Goal: Use online tool/utility: Use online tool/utility

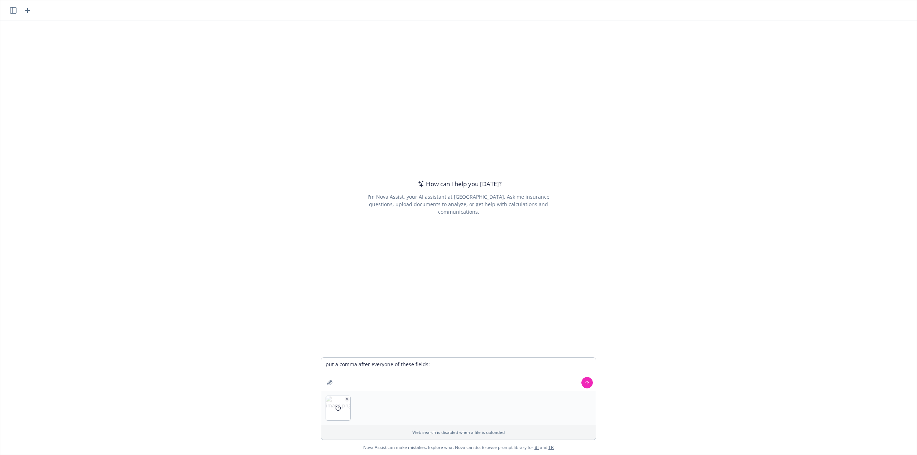
click at [347, 374] on textarea "put a comma after everyone of these fields:" at bounding box center [458, 375] width 274 height 34
click at [434, 369] on textarea "put a comma after everyone of these fields:" at bounding box center [458, 375] width 274 height 34
paste textarea "01tUM000000uo6zYAA Accountable Health Bronze Essential 7500 Eastside Health Net…"
click at [459, 364] on textarea "put a comma after everyone of these fields:" at bounding box center [458, 375] width 274 height 34
paste textarea "Id Name ProductCode IsActive Family vlocity_ins__CarrierId__c vlocity_ins__SubT…"
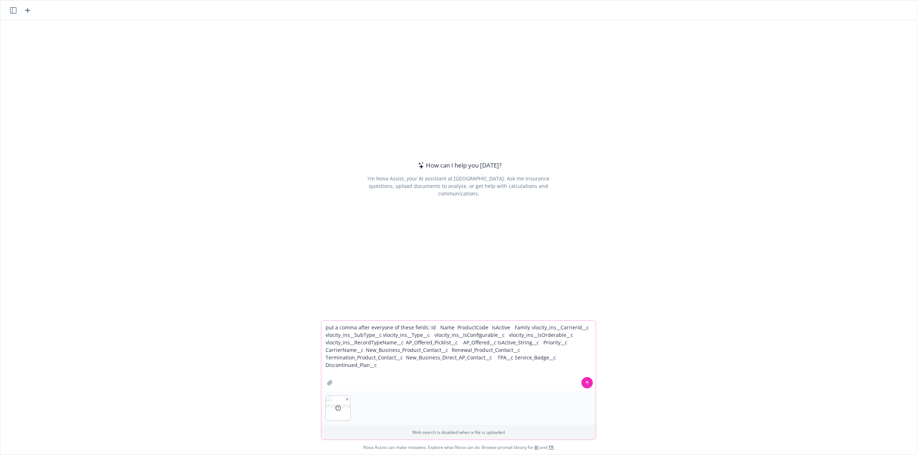
type textarea "put a comma after everyone of these fields: Id Name ProductCode IsActive Family…"
click at [583, 387] on button at bounding box center [586, 382] width 11 height 11
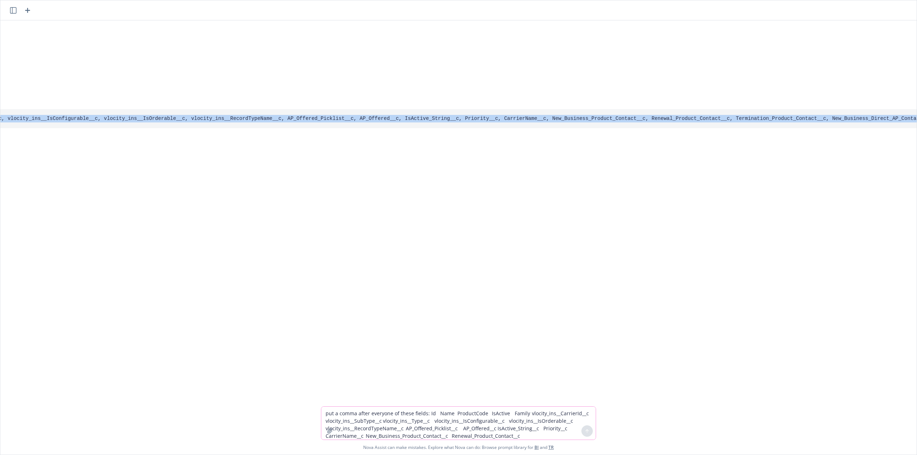
scroll to position [0, 731]
drag, startPoint x: 330, startPoint y: 119, endPoint x: 885, endPoint y: 132, distance: 555.8
click at [885, 132] on div "Here are your fields, each followed by a comma: Id, Name, ProductCode, IsActive…" at bounding box center [310, 118] width 1443 height 51
copy div "Id, Name, ProductCode, IsActive, Family, vlocity_ins__CarrierId__c, vlocity_ins…"
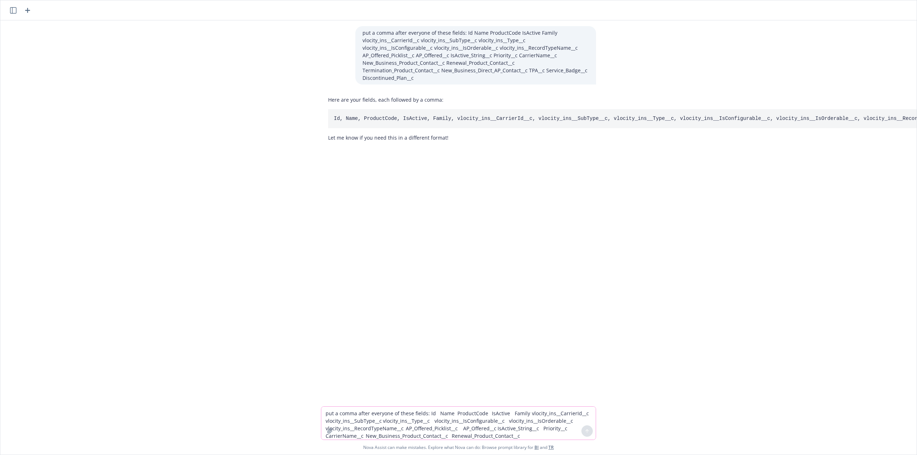
click at [371, 414] on textarea "put a comma after everyone of these fields: Id Name ProductCode IsActive Family…" at bounding box center [458, 423] width 274 height 33
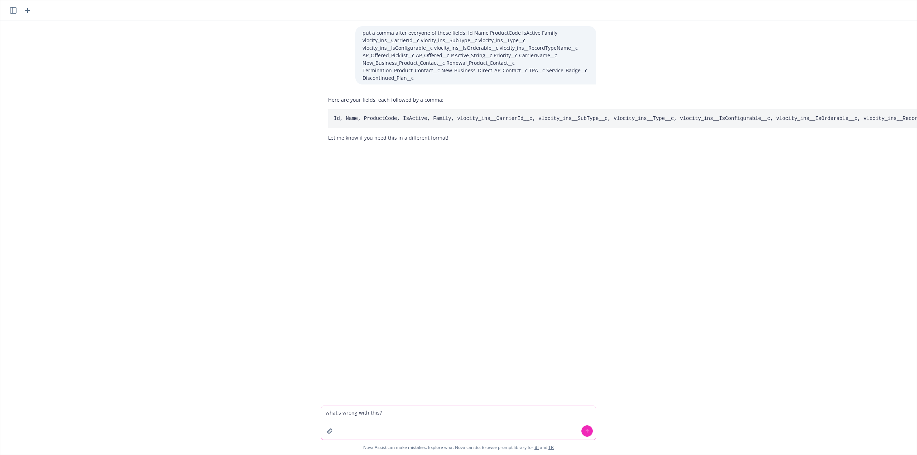
paste textarea "SELECT Id, Name, ProductCode, IsActive, Family, vlocity_ins__CarrierId__c, vloc…"
type textarea "what's wrong with this? SELECT Id, Name, ProductCode, IsActive, Family, vlocity…"
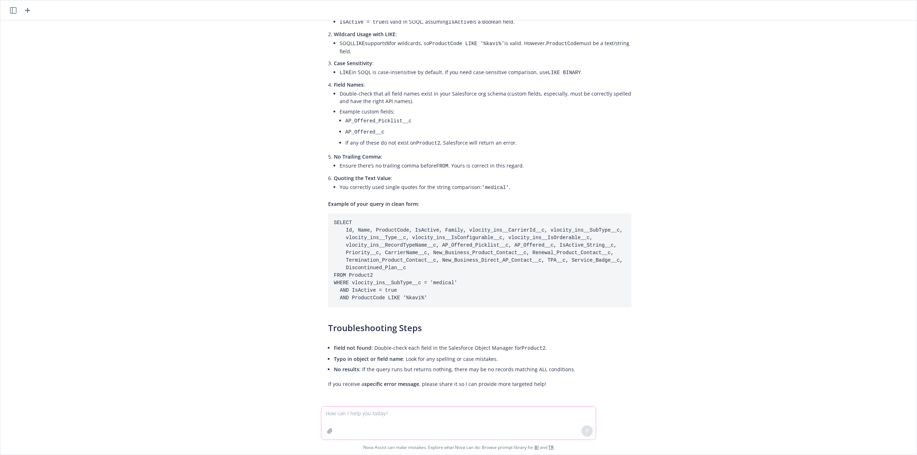
scroll to position [245, 0]
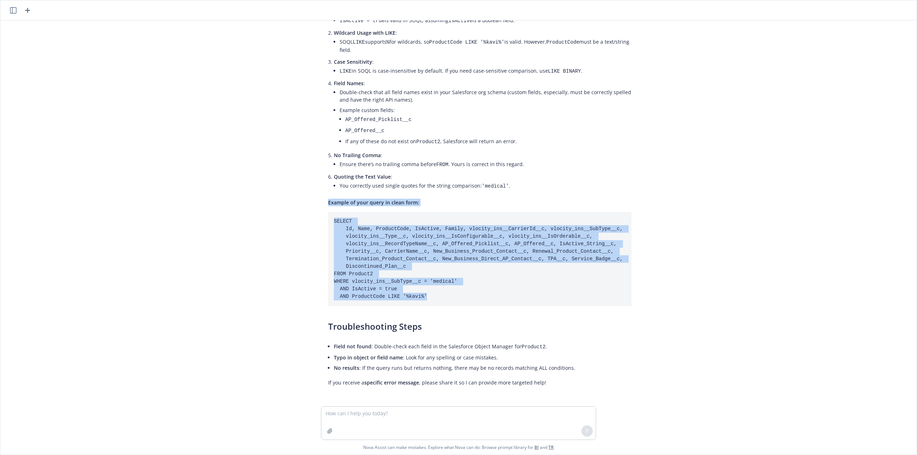
drag, startPoint x: 421, startPoint y: 293, endPoint x: 304, endPoint y: 205, distance: 146.2
click at [304, 205] on div "put a comma after everyone of these fields: Id Name ProductCode IsActive Family…" at bounding box center [458, 213] width 916 height 386
click at [436, 276] on code "SELECT Id, Name, ProductCode, IsActive, Family, vlocity_ins__CarrierId__c, vloc…" at bounding box center [480, 259] width 292 height 81
drag, startPoint x: 416, startPoint y: 290, endPoint x: 327, endPoint y: 220, distance: 113.4
click at [328, 220] on pre "SELECT Id, Name, ProductCode, IsActive, Family, vlocity_ins__CarrierId__c, vloc…" at bounding box center [479, 259] width 303 height 94
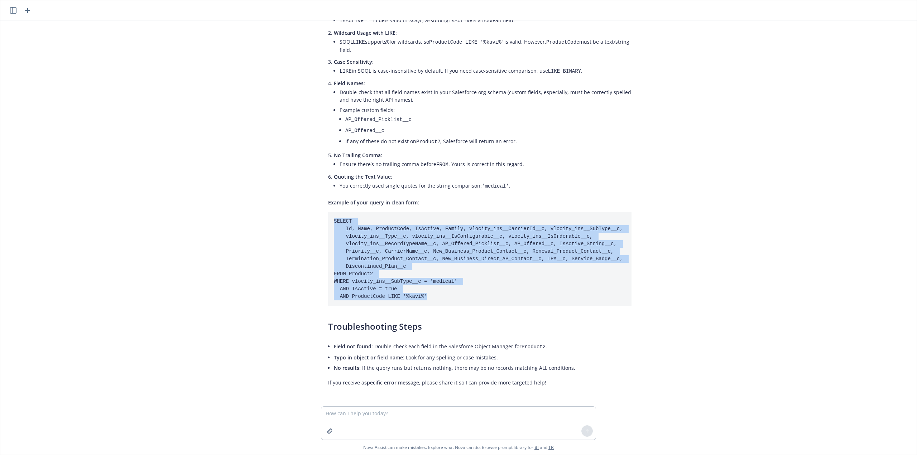
copy code "SELECT Id, Name, ProductCode, IsActive, Family, vlocity_ins__CarrierId__c, vloc…"
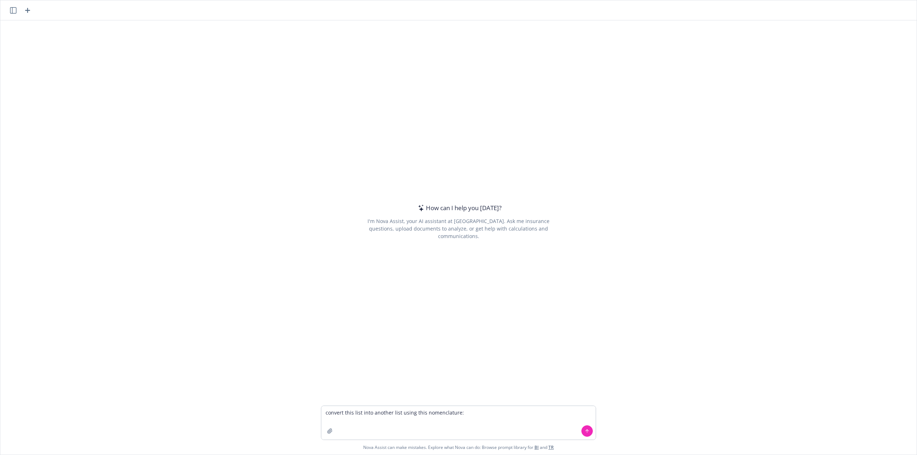
type textarea "convert this list into another list using this nomenclature:"
click at [481, 412] on textarea "convert this list into another list using this nomenclature:" at bounding box center [458, 423] width 274 height 34
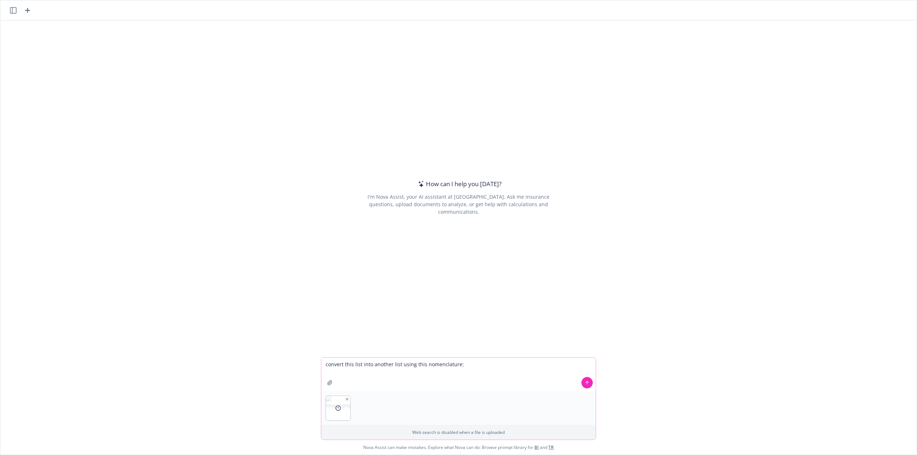
click at [347, 376] on textarea "convert this list into another list using this nomenclature:" at bounding box center [458, 375] width 274 height 34
click at [469, 366] on textarea "convert this list into another list using this nomenclature:" at bounding box center [458, 375] width 274 height 34
paste textarea
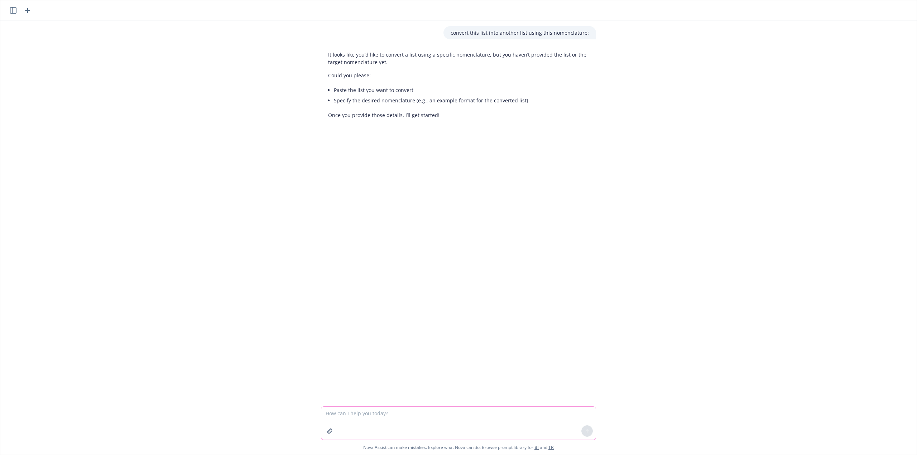
click at [396, 422] on textarea at bounding box center [458, 423] width 274 height 33
paste textarea "Asuris Classic 8000 Asuris Virtual Saver 7500 Asuris Classic 1000 Asuris Classi…"
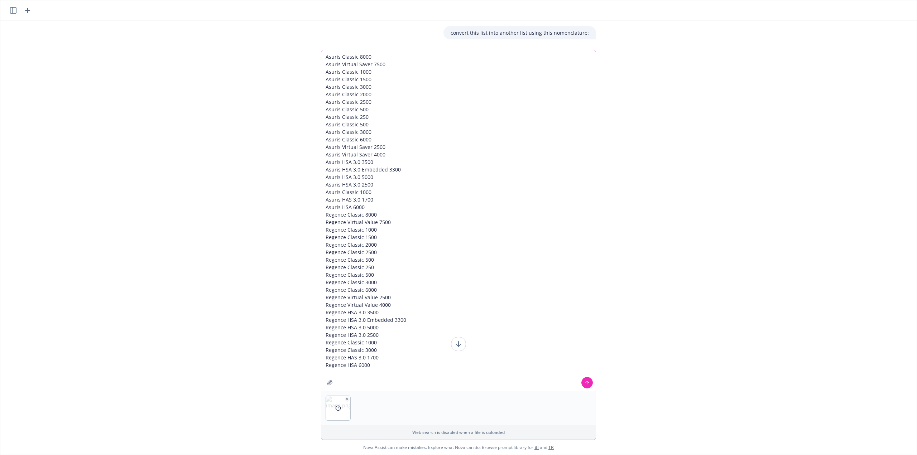
click at [587, 382] on button at bounding box center [586, 382] width 11 height 11
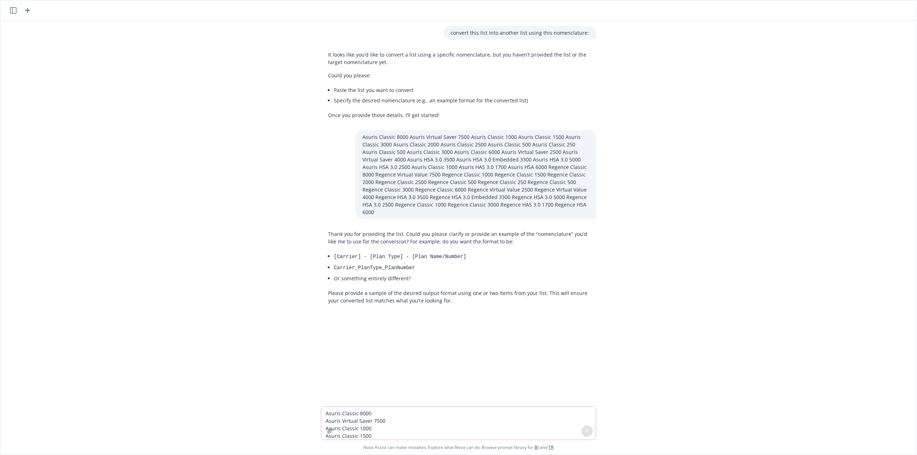
click at [491, 417] on textarea "Asuris Classic 8000 Asuris Virtual Saver 7500 Asuris Classic 1000 Asuris Classi…" at bounding box center [458, 423] width 274 height 33
paste textarea "_EmployeeSelect_Bronze_8550_Asuris_Northwest_Health_Kavi_Health_Trust_Medical"
type textarea "Asuris_EmployeeSelect_Bronze_8550_Asuris_Northwest_Health_Kavi_Health_Trust_Med…"
click at [585, 432] on icon at bounding box center [587, 431] width 5 height 5
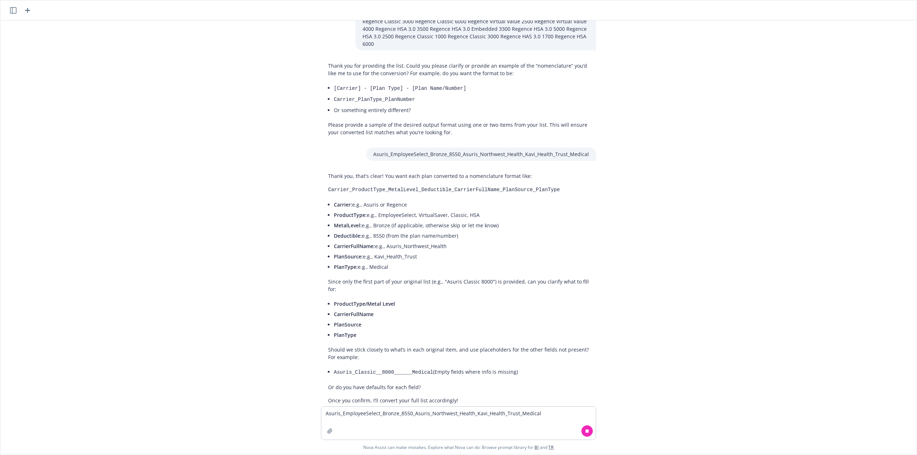
scroll to position [169, 0]
click at [398, 419] on textarea "Asuris_EmployeeSelect_Bronze_8550_Asuris_Northwest_Health_Kavi_Health_Trust_Med…" at bounding box center [458, 423] width 274 height 33
type textarea "no metal name needed"
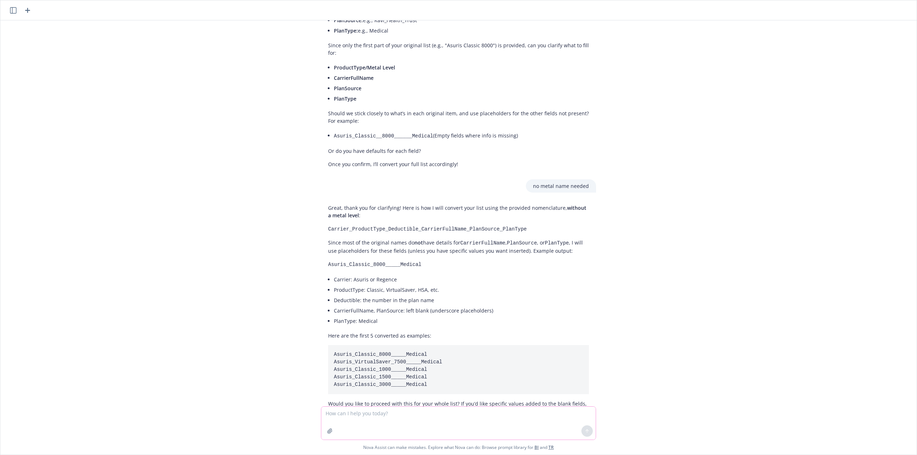
scroll to position [414, 0]
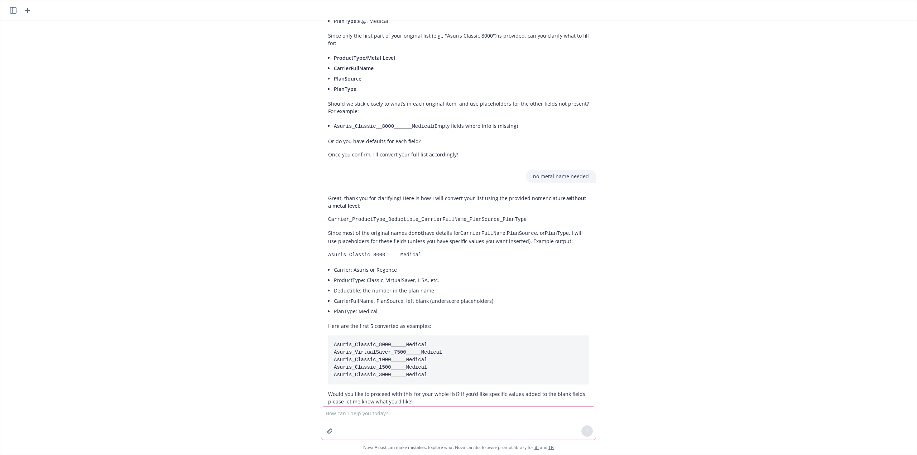
click at [406, 418] on textarea at bounding box center [458, 423] width 274 height 33
type textarea "the entire list but don't have extended underscore, it should only be one space"
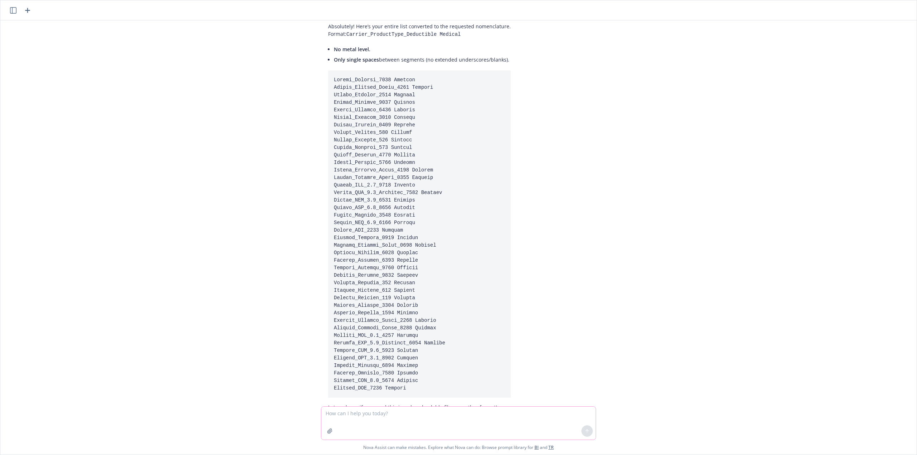
scroll to position [839, 0]
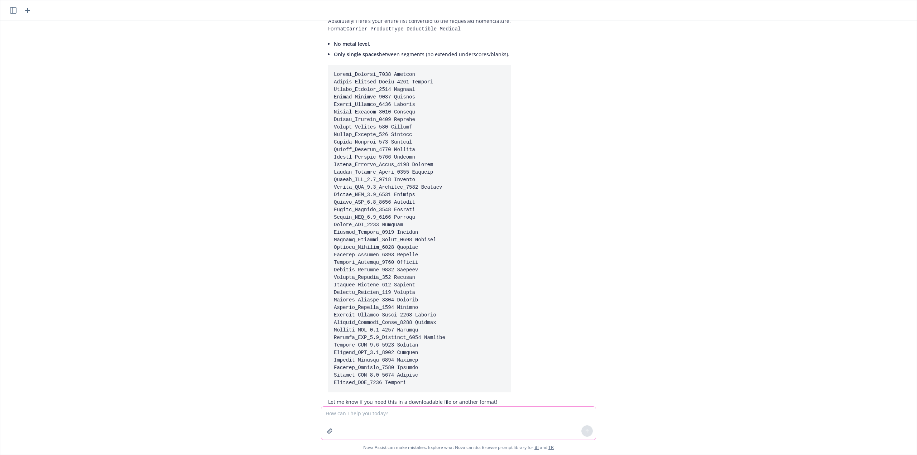
click at [416, 417] on textarea at bounding box center [458, 423] width 274 height 33
type textarea "but replace the space with a underscore before medical"
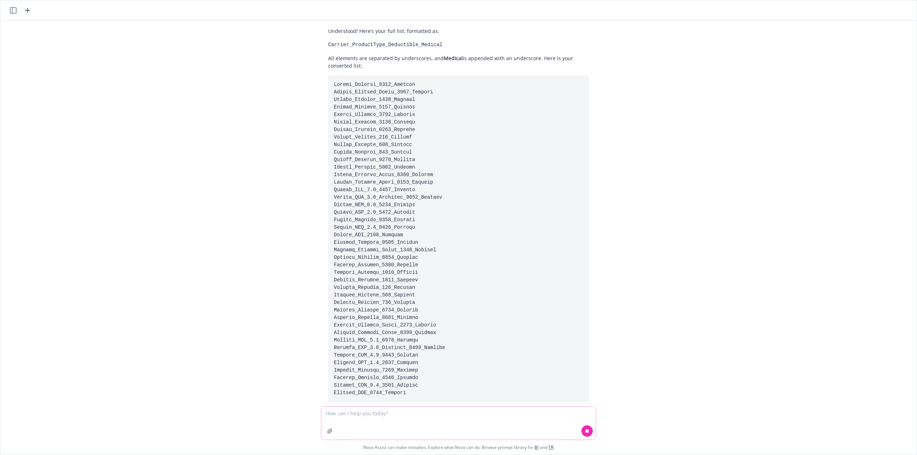
scroll to position [1263, 0]
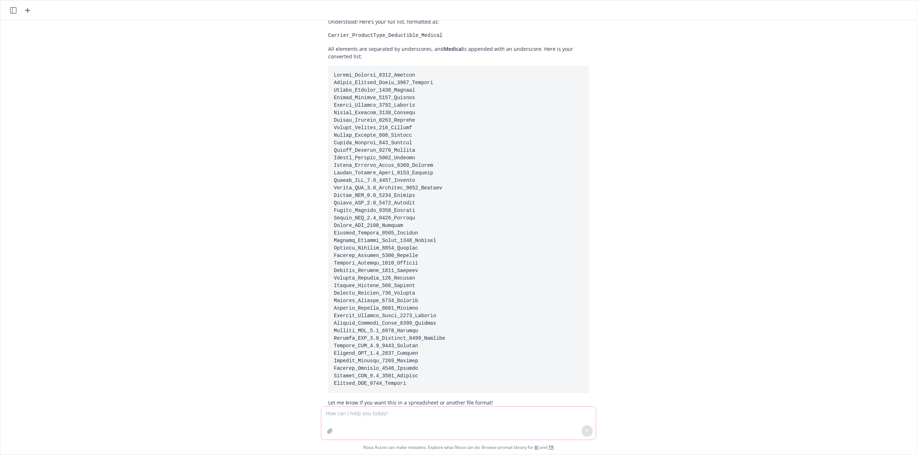
click at [390, 424] on textarea at bounding box center [458, 423] width 274 height 33
type textarea "and append Kavi_Large_Group to each one"
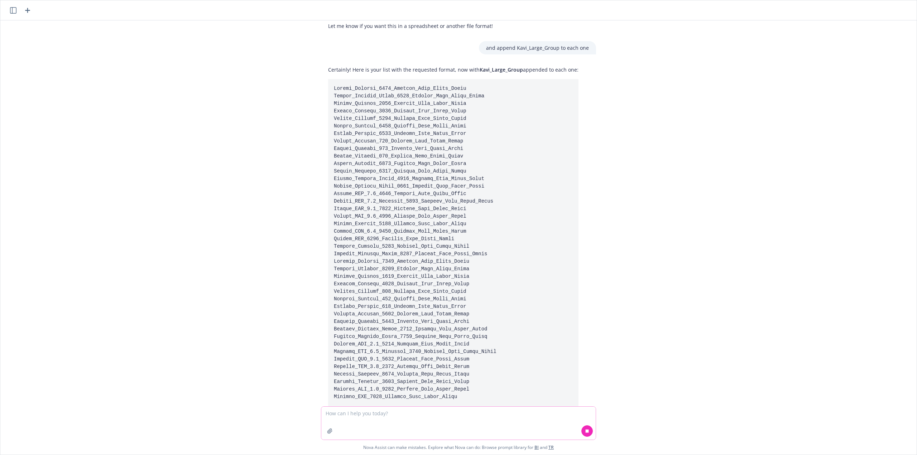
scroll to position [1654, 0]
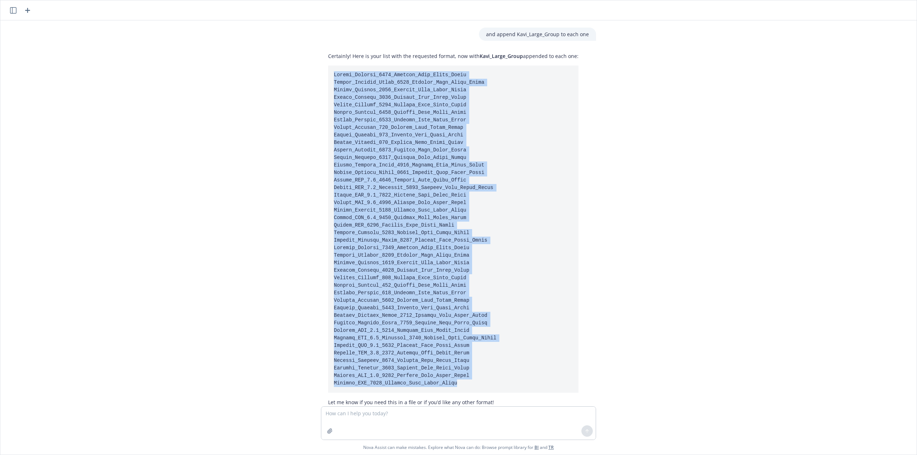
drag, startPoint x: 452, startPoint y: 365, endPoint x: 312, endPoint y: 45, distance: 348.9
click at [315, 49] on div "Certainly! Here is your list with the requested format, now with Kavi_Large_Gro…" at bounding box center [458, 229] width 287 height 360
drag, startPoint x: 360, startPoint y: 90, endPoint x: 325, endPoint y: 192, distance: 108.2
click at [328, 192] on pre at bounding box center [453, 229] width 250 height 327
click at [354, 295] on code at bounding box center [415, 229] width 163 height 314
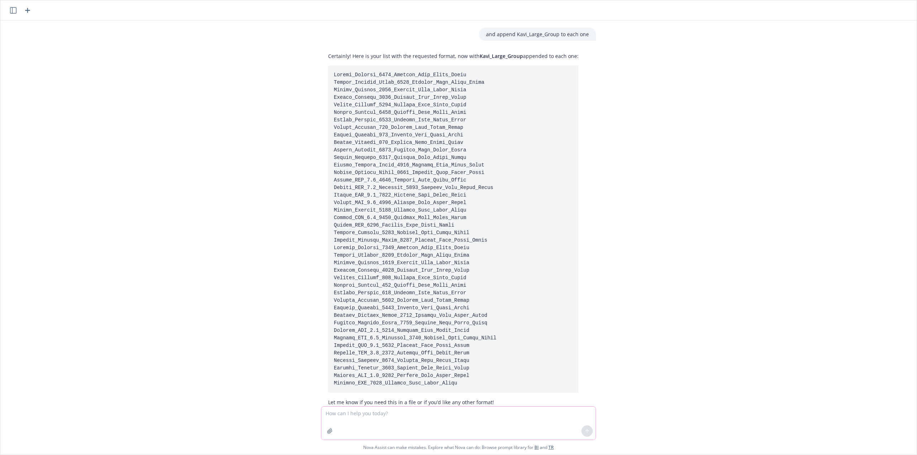
click at [492, 421] on textarea at bounding box center [458, 423] width 274 height 33
paste textarea "Asuris Classic 8000 Asuris Virtual Saver 7500 Asuris Classic 1000 Asuris Classi…"
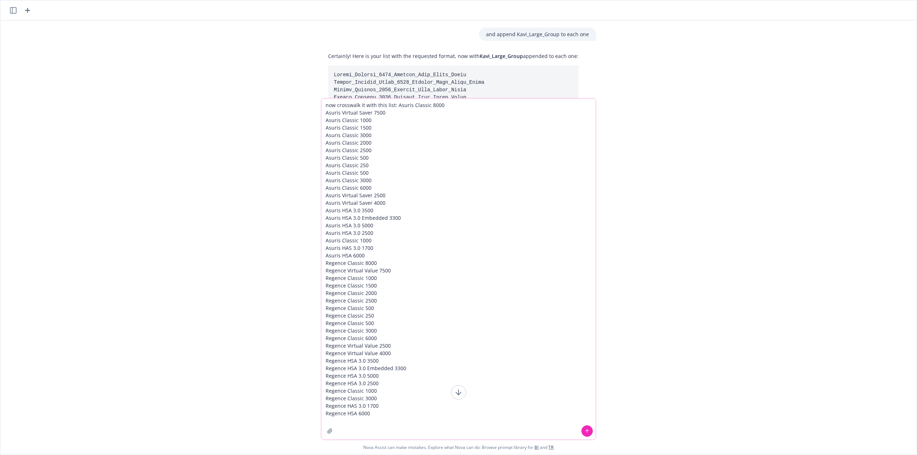
type textarea "now crosswalk it with this list: Asuris Classic 8000 Asuris Virtual Saver 7500 …"
click at [585, 429] on icon at bounding box center [587, 431] width 5 height 5
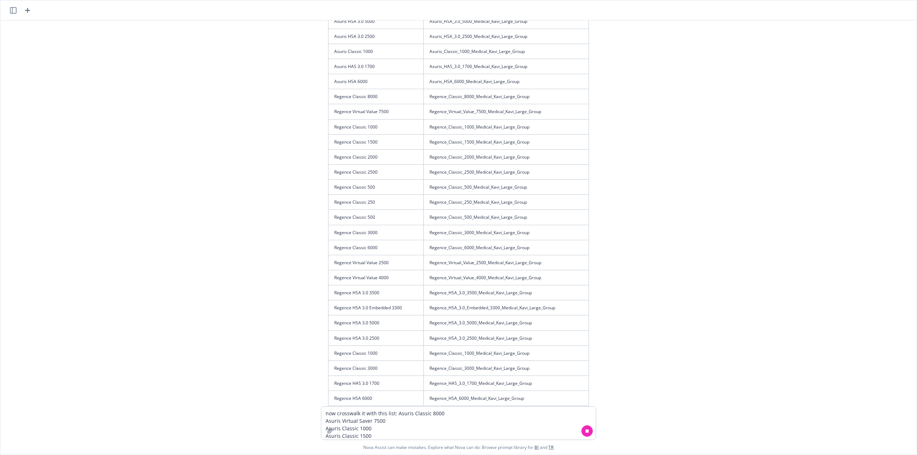
scroll to position [2453, 0]
click at [494, 421] on textarea "now crosswalk it with this list: Asuris Classic 8000 Asuris Virtual Saver 7500 …" at bounding box center [458, 423] width 274 height 33
type textarea "csv"
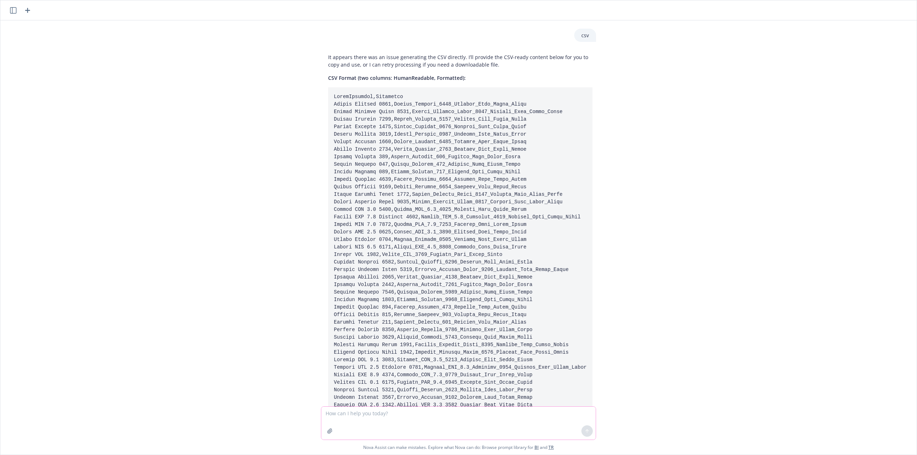
scroll to position [2871, 0]
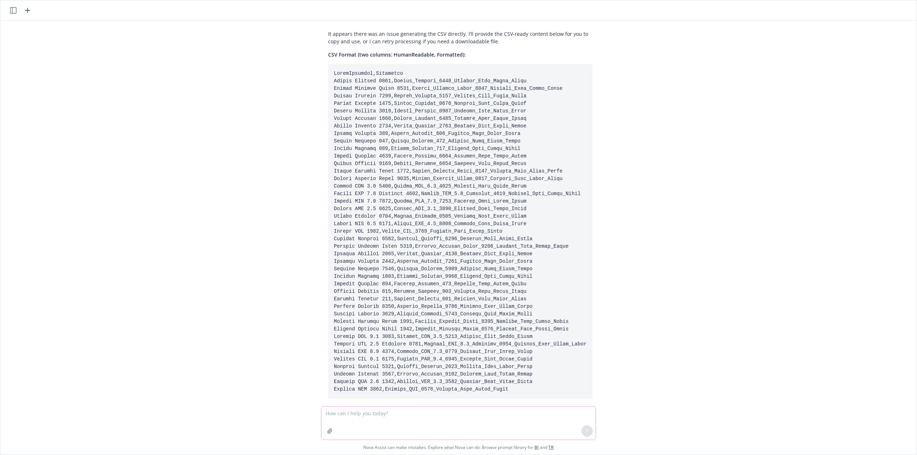
click at [446, 418] on textarea at bounding box center [458, 423] width 274 height 33
type textarea "excel"
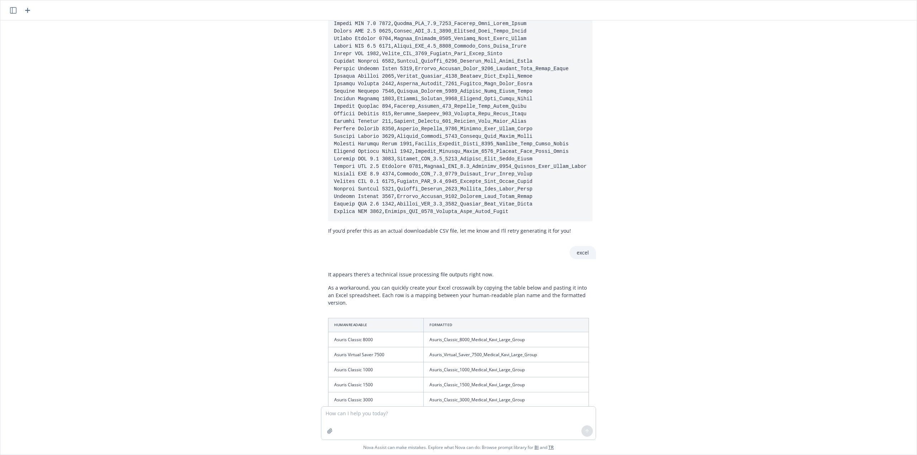
scroll to position [3322, 0]
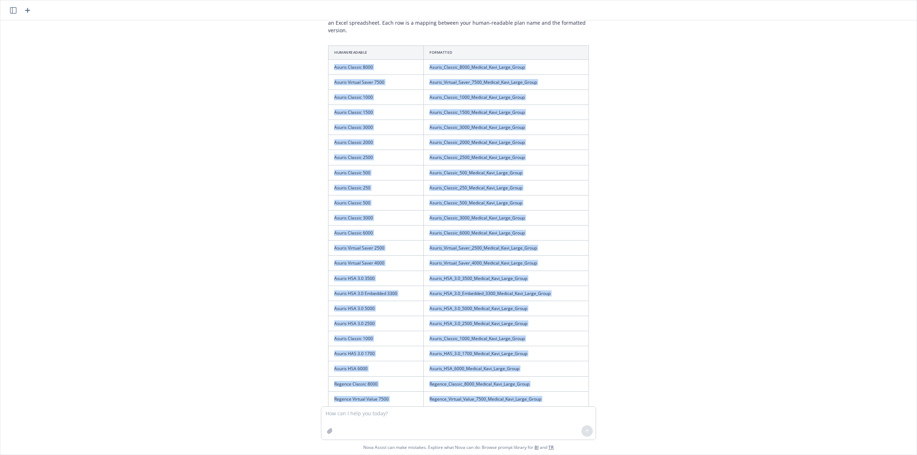
drag, startPoint x: 533, startPoint y: 359, endPoint x: 327, endPoint y: 45, distance: 375.5
click at [328, 59] on tbody "Asuris Classic 8000 Asuris_Classic_8000_Medical_Kavi_Large_Group Asuris Virtual…" at bounding box center [458, 376] width 260 height 634
copy tbody "Asuris Classic 8000 Asuris_Classic_8000_Medical_Kavi_Large_Group Asuris Virtual…"
